Goal: Task Accomplishment & Management: Complete application form

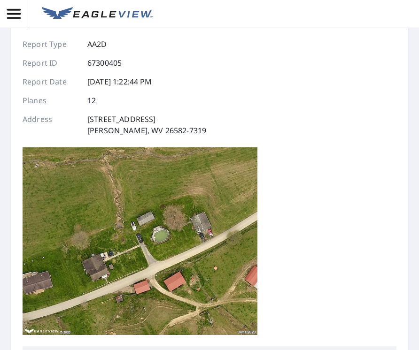
scroll to position [46, 0]
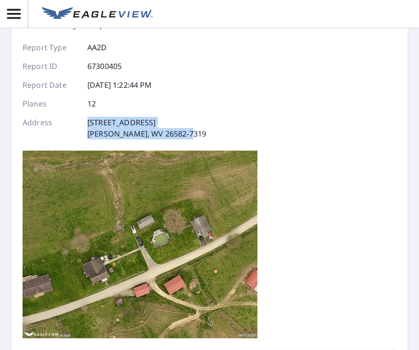
drag, startPoint x: 86, startPoint y: 120, endPoint x: 205, endPoint y: 132, distance: 119.4
click at [205, 132] on div "Report Details View and edit your report information below. Report Type AA2D Re…" at bounding box center [209, 175] width 373 height 348
copy p "[STREET_ADDRESS][PERSON_NAME]"
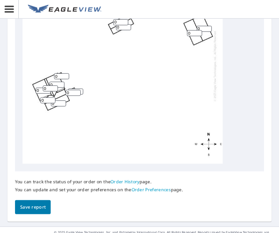
scroll to position [525, 0]
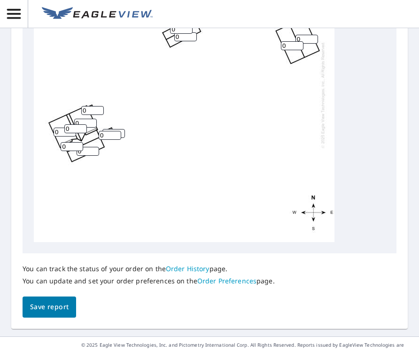
click at [91, 152] on input "0" at bounding box center [87, 151] width 23 height 9
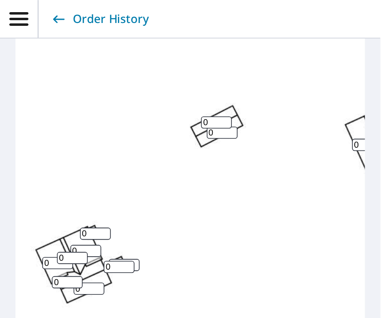
scroll to position [7, 0]
click at [47, 203] on input "0" at bounding box center [49, 207] width 23 height 9
drag, startPoint x: 47, startPoint y: 199, endPoint x: 30, endPoint y: 198, distance: 17.4
click at [30, 198] on div "0 0 0 0 0 0 0 0 0 0 0 0" at bounding box center [161, 155] width 300 height 295
type input "10"
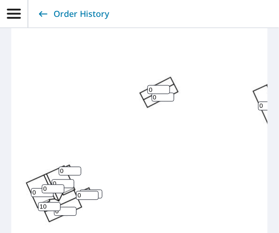
click at [65, 207] on input "0" at bounding box center [65, 211] width 23 height 9
type input "10"
click at [83, 191] on input "0" at bounding box center [87, 195] width 23 height 9
type input "10"
type input "1"
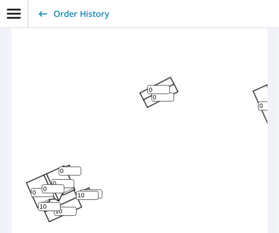
click at [99, 190] on input "1" at bounding box center [91, 194] width 23 height 9
type input "10"
click at [65, 167] on input "0" at bounding box center [70, 171] width 23 height 9
drag, startPoint x: 65, startPoint y: 164, endPoint x: 46, endPoint y: 164, distance: 19.7
click at [46, 164] on div "0 0 0 0 10 10 0 0 0 0 10 10" at bounding box center [161, 155] width 300 height 295
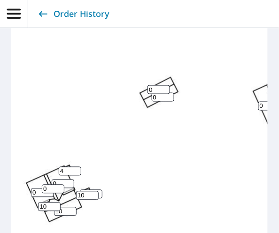
type input "4"
click at [61, 180] on input "0" at bounding box center [63, 184] width 23 height 9
drag, startPoint x: 59, startPoint y: 174, endPoint x: 41, endPoint y: 174, distance: 17.4
click at [42, 174] on div "0 0 04 0 10 10 0 0 0 4 10 10" at bounding box center [161, 155] width 300 height 295
type input "4"
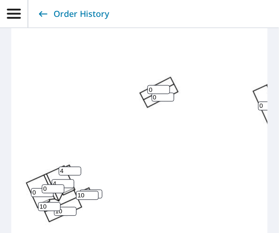
drag, startPoint x: 51, startPoint y: 185, endPoint x: 31, endPoint y: 184, distance: 19.7
click at [31, 184] on div "0 0 4 0 10 10 0 0 0 4 10 10" at bounding box center [161, 155] width 300 height 295
type input "4"
drag, startPoint x: 39, startPoint y: 184, endPoint x: 28, endPoint y: 184, distance: 11.3
click at [28, 184] on div "0 0 4 0 10 10 0 0 4 4 10 10" at bounding box center [161, 155] width 300 height 295
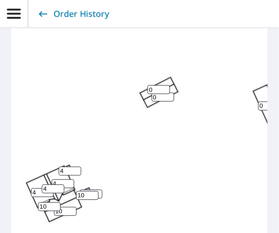
type input "4"
click at [127, 172] on div "0 0 4 4 10 10 0 0 4 4 10 10" at bounding box center [161, 155] width 300 height 295
click at [158, 93] on input "0" at bounding box center [163, 97] width 23 height 9
drag, startPoint x: 158, startPoint y: 88, endPoint x: 152, endPoint y: 88, distance: 5.2
click at [153, 93] on input "0" at bounding box center [163, 97] width 23 height 9
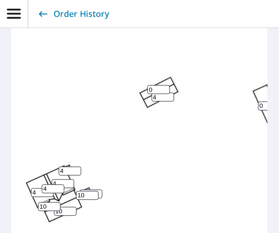
type input "4"
drag, startPoint x: 156, startPoint y: 82, endPoint x: 145, endPoint y: 82, distance: 11.7
click at [145, 82] on div "0 0 4 4 10 10 4 0 4 4 10 10" at bounding box center [161, 155] width 300 height 295
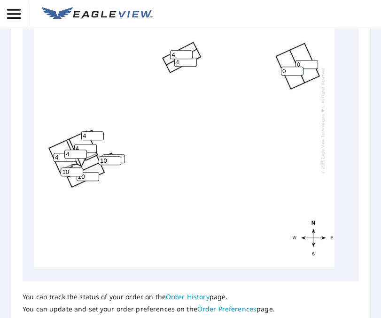
type input "4"
drag, startPoint x: 290, startPoint y: 64, endPoint x: 263, endPoint y: 65, distance: 27.2
click at [263, 65] on div "0 0 4 4 10 10 4 4 4 4 10 10" at bounding box center [184, 120] width 300 height 295
type input "4"
click at [308, 60] on input "0" at bounding box center [306, 64] width 23 height 9
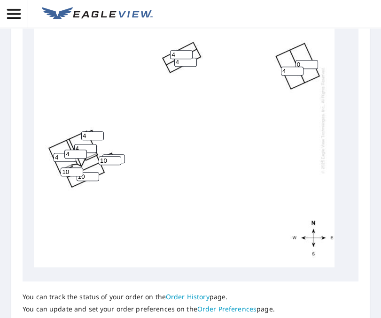
drag, startPoint x: 306, startPoint y: 59, endPoint x: 271, endPoint y: 60, distance: 35.7
click at [271, 60] on div "0 4 4 4 10 10 4 4 4 4 10 10" at bounding box center [184, 120] width 300 height 295
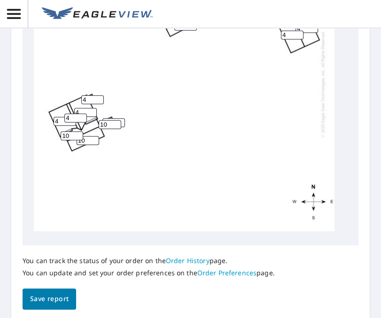
scroll to position [609, 0]
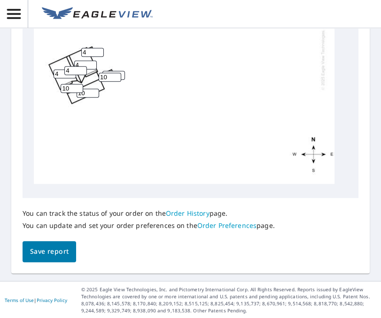
type input "4"
click at [48, 256] on span "Save report" at bounding box center [49, 252] width 38 height 12
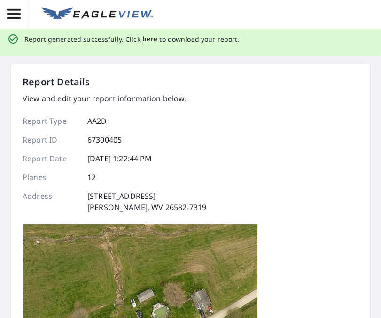
scroll to position [0, 0]
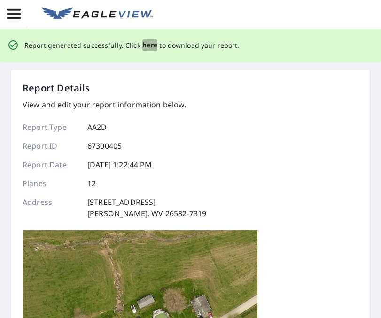
click at [147, 45] on span "here" at bounding box center [149, 45] width 15 height 12
